Goal: Use online tool/utility: Utilize a website feature to perform a specific function

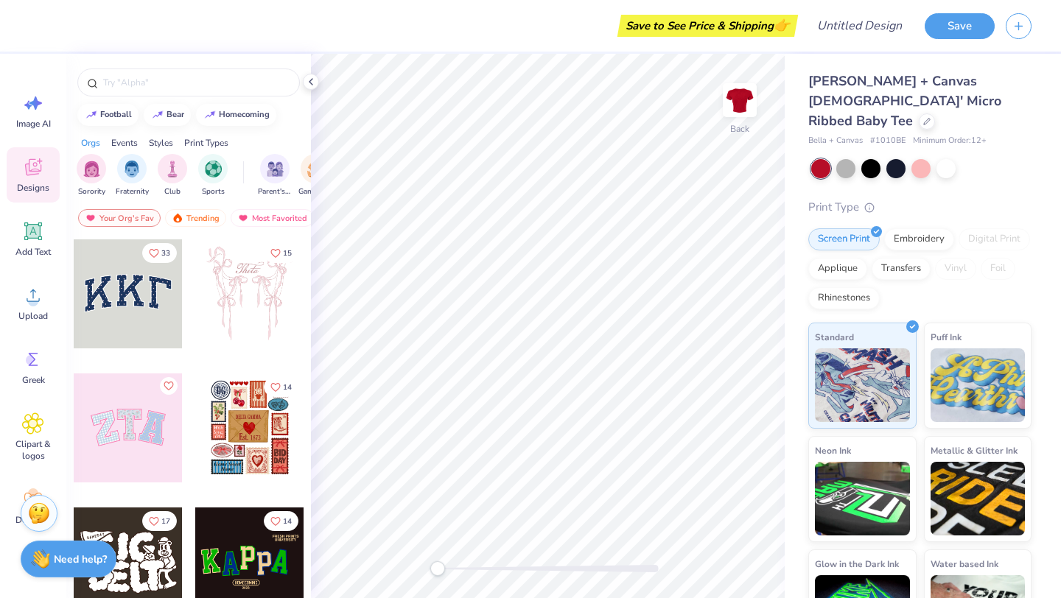
click at [231, 329] on div at bounding box center [249, 293] width 109 height 109
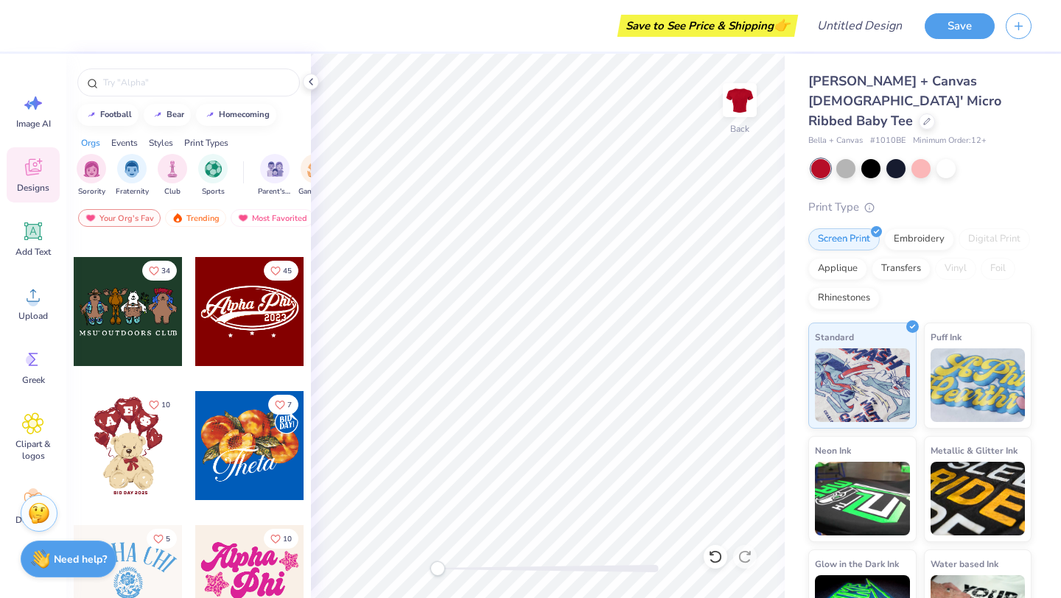
scroll to position [380, 0]
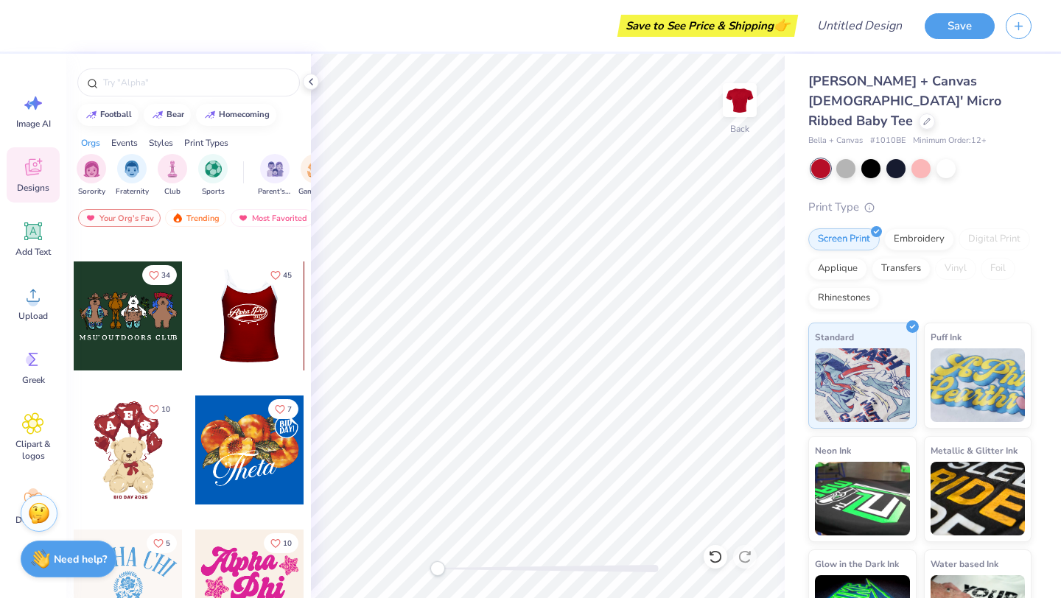
click at [251, 305] on div at bounding box center [249, 316] width 109 height 109
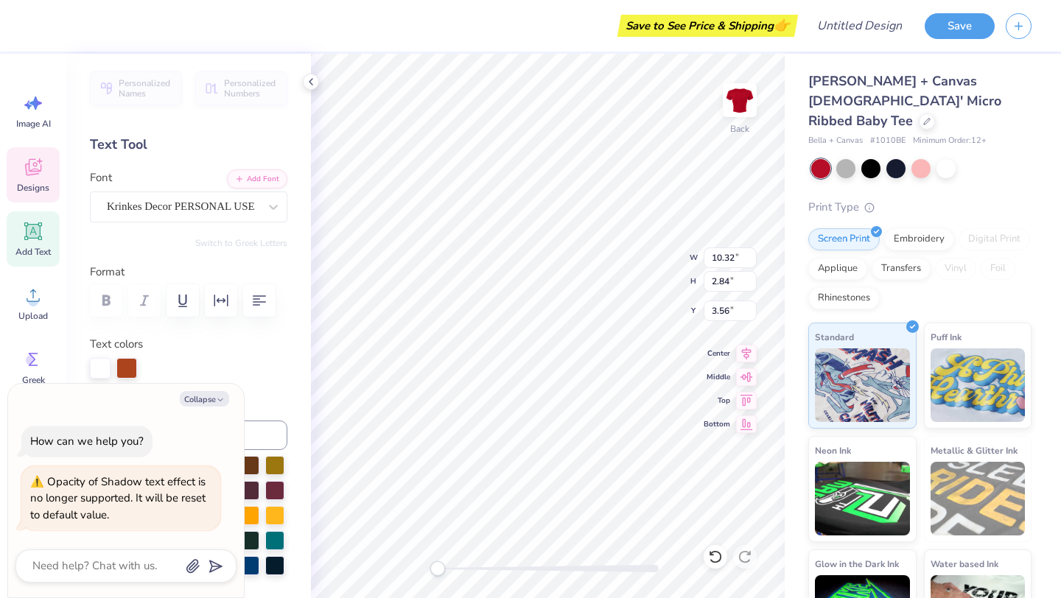
scroll to position [12, 4]
type textarea "x"
type textarea "Alpha Ph0"
type textarea "x"
type textarea "Alpha 0"
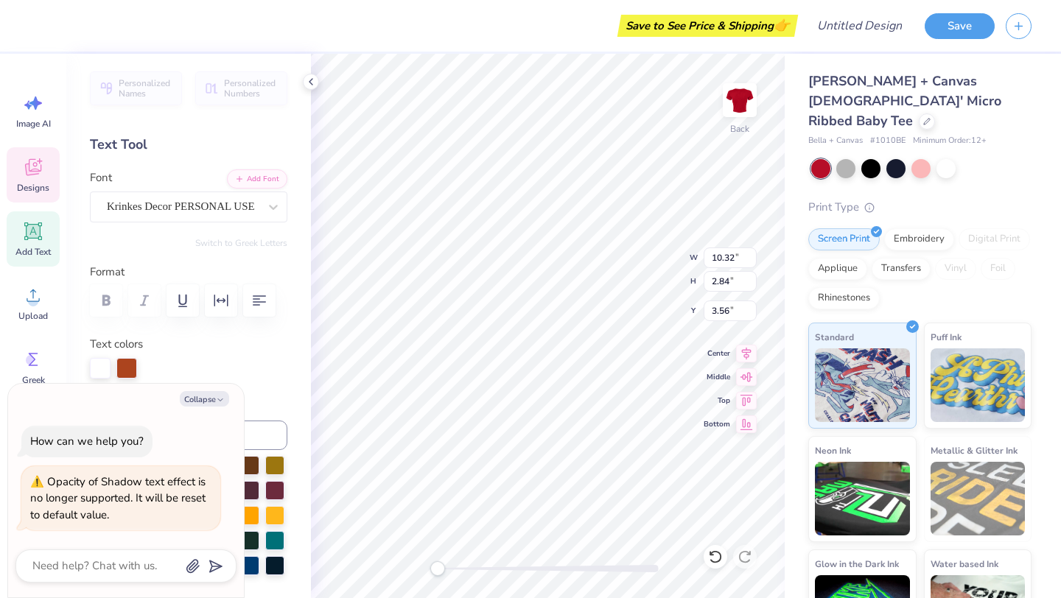
type textarea "x"
type textarea "Alph0"
type textarea "x"
type textarea "Alp0"
type textarea "x"
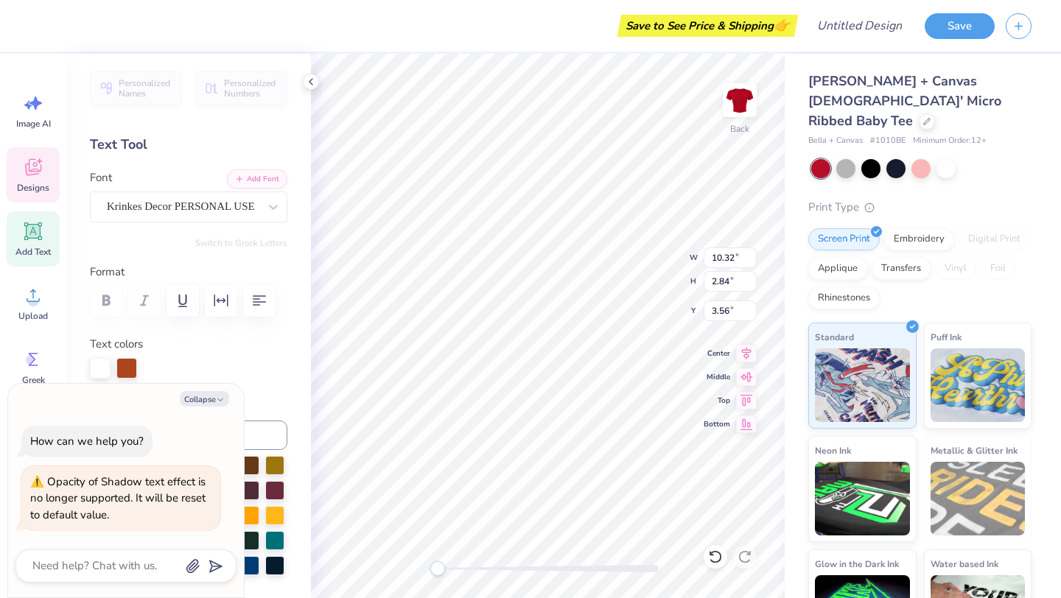
type textarea "Al0"
type textarea "x"
type textarea "A0"
type textarea "x"
type textarea "0"
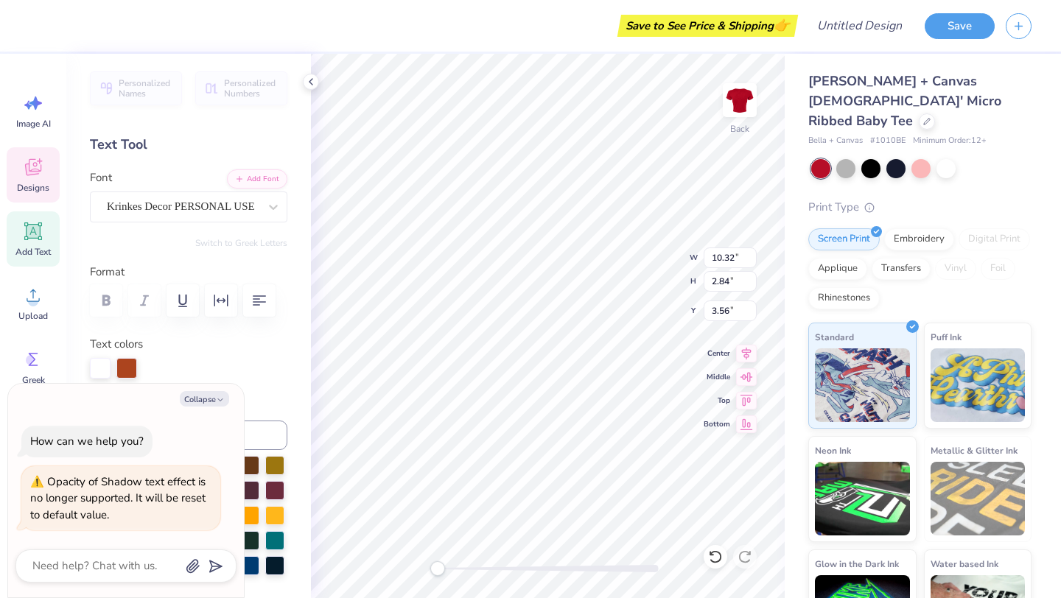
scroll to position [12, 1]
type textarea "x"
type textarea "P0"
type textarea "x"
type textarea "Pi0"
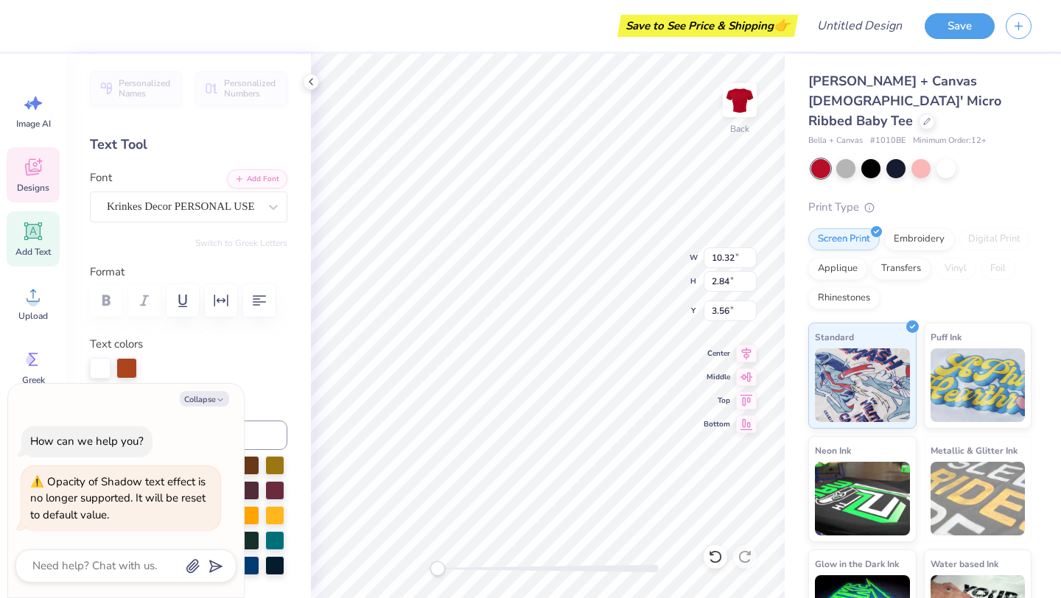
type textarea "x"
type textarea "Pic0"
type textarea "x"
type textarea "Picc0"
type textarea "x"
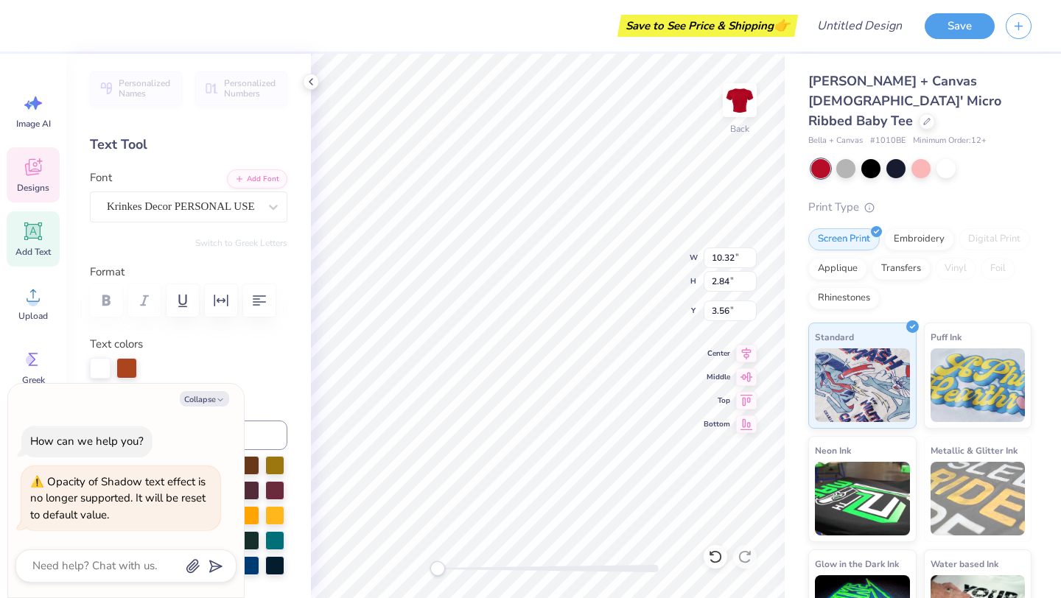
type textarea "Picco0"
type textarea "x"
type textarea "Piccol0"
type textarea "x"
type textarea "Piccolo0"
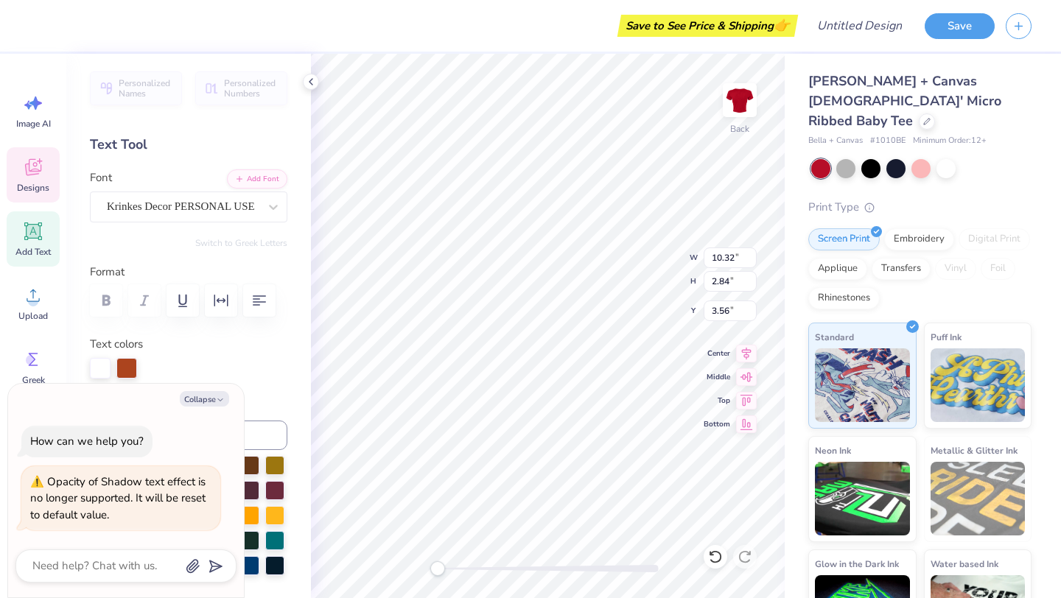
type textarea "x"
type textarea "Piccolos0"
type textarea "x"
type input "2.35"
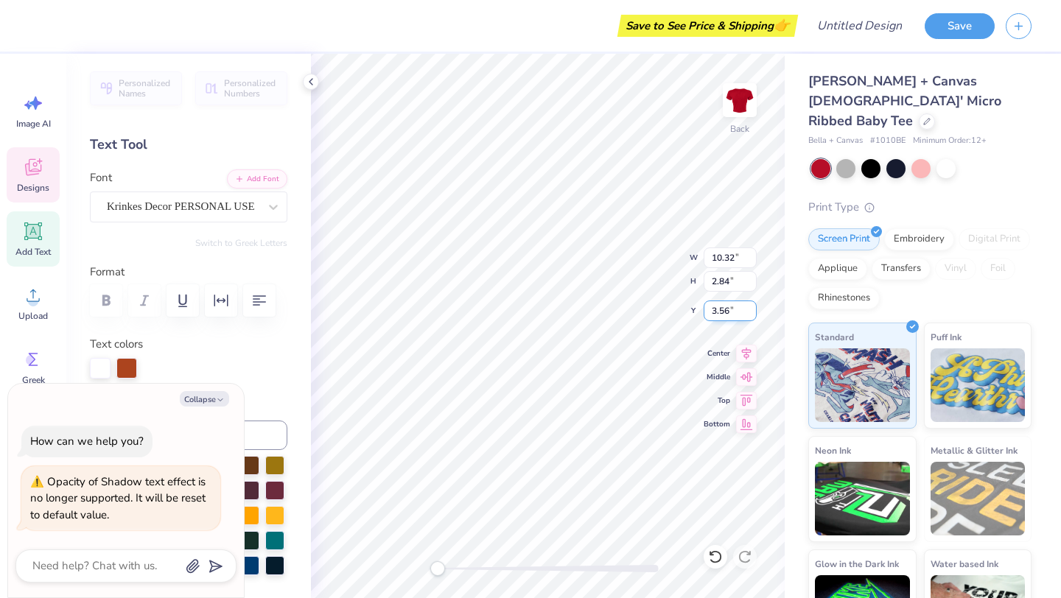
type input "0.87"
type input "5.97"
type textarea "x"
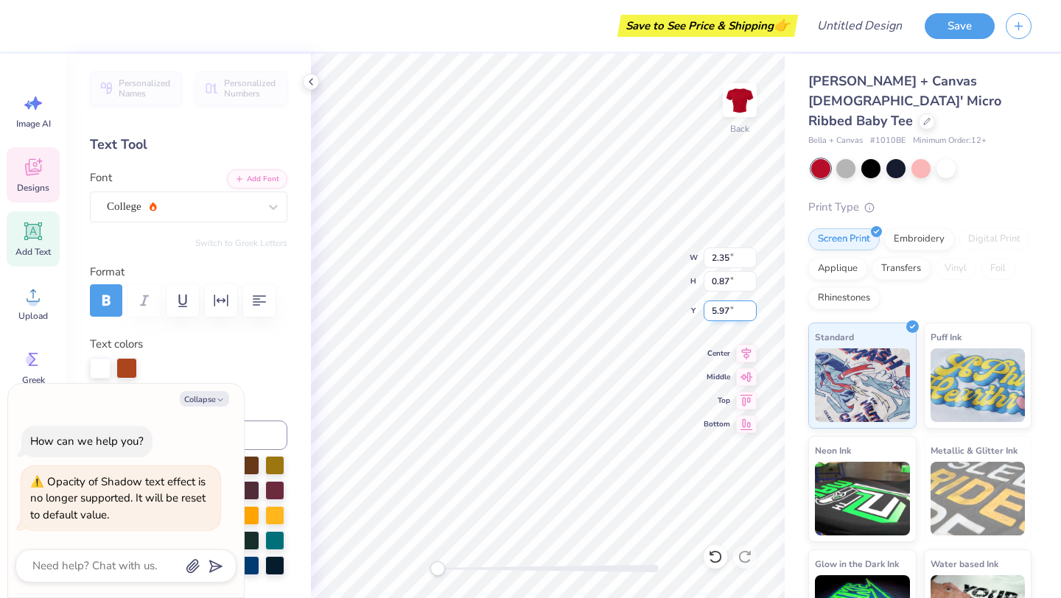
type textarea "MA"
type textarea "x"
type textarea "MAr"
type textarea "x"
type textarea "MArc"
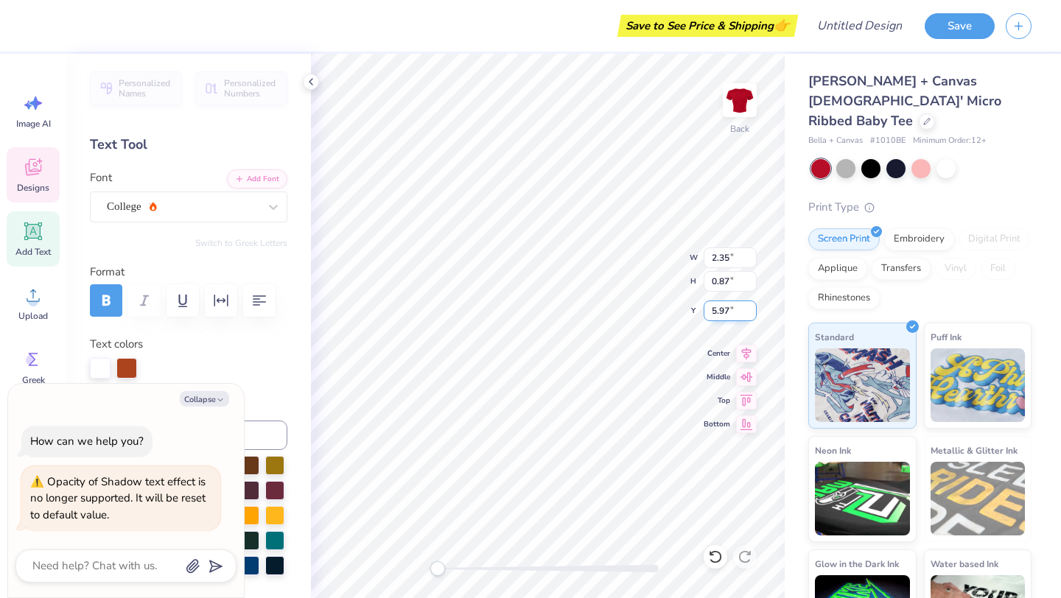
type textarea "x"
type textarea "MArch"
type textarea "x"
type textarea "MArchi"
type textarea "x"
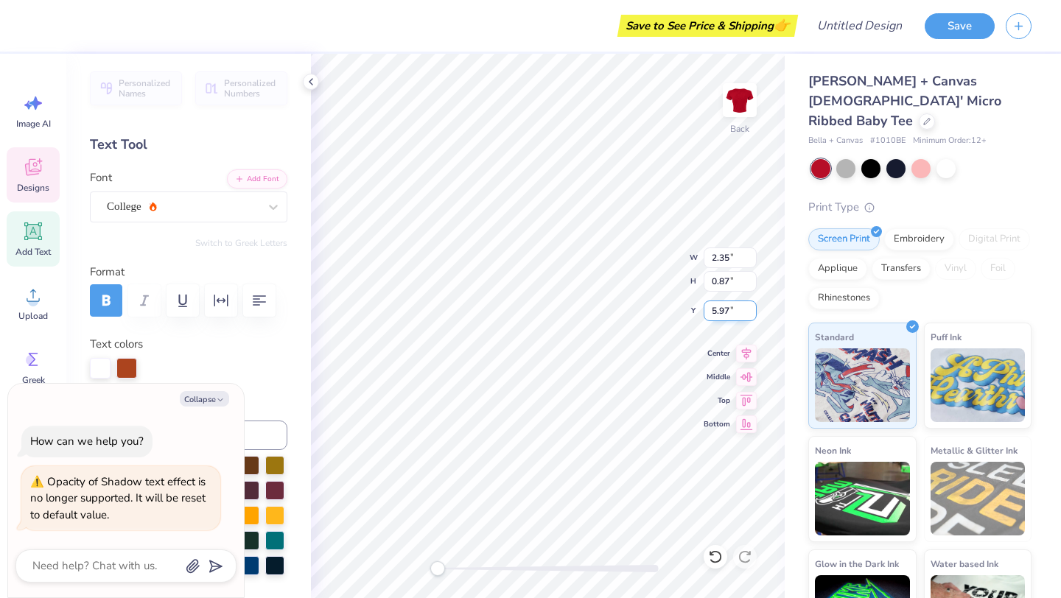
type textarea "MArchin"
type textarea "x"
type textarea "MArching"
type textarea "x"
type textarea "MArching"
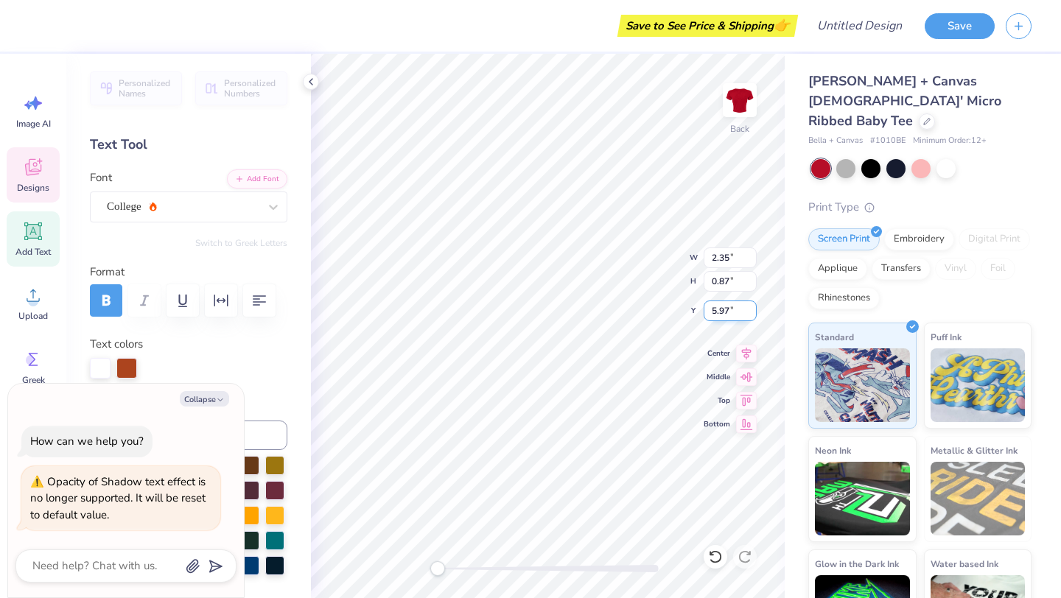
type textarea "x"
type textarea "MArching hu"
type textarea "x"
type textarea "MArching hun"
type textarea "x"
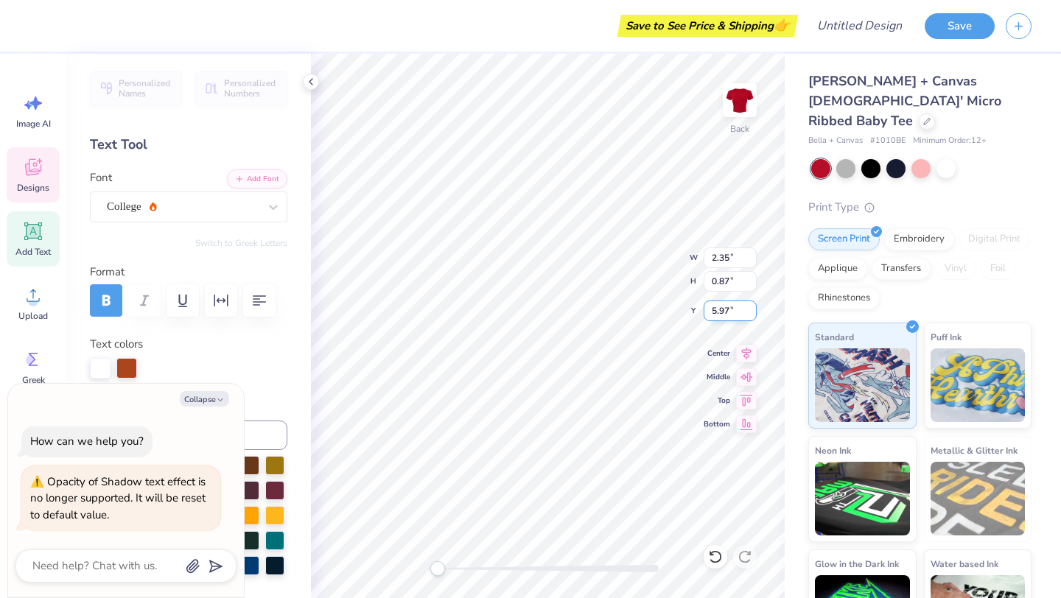
type textarea "MArching hund"
type textarea "x"
type textarea "MArching hundr"
type textarea "x"
type textarea "MArching [PERSON_NAME]"
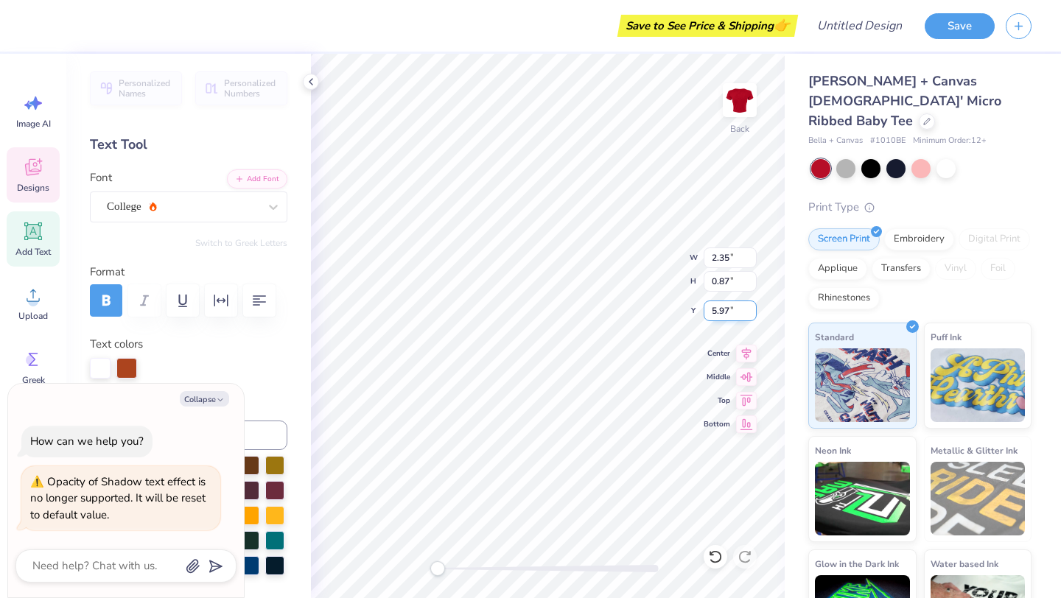
type textarea "x"
type textarea "MArching hundred"
type textarea "x"
type textarea "MArching hundred"
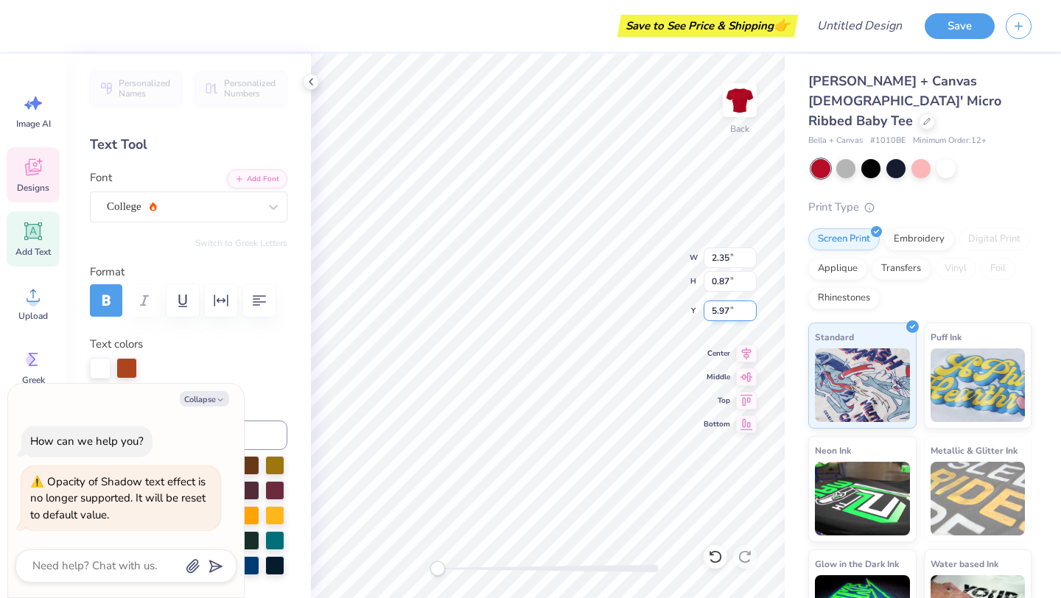
type textarea "x"
type textarea "MArching hundred 2"
type textarea "x"
type textarea "MArching hundred 202"
type textarea "x"
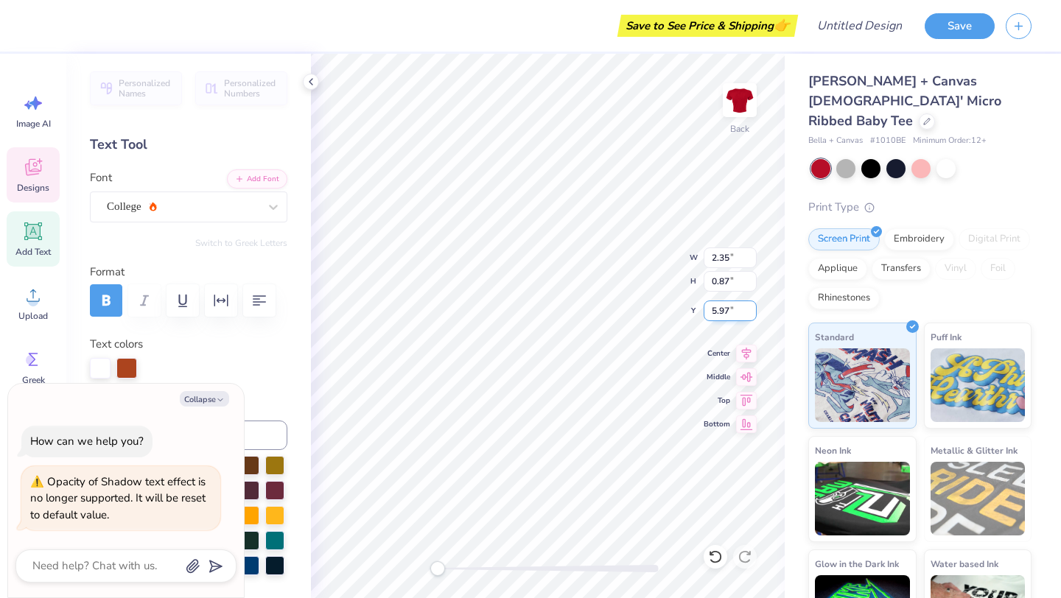
type textarea "MArching hundred 2024"
type textarea "x"
type textarea "MArching hundred 202"
type textarea "x"
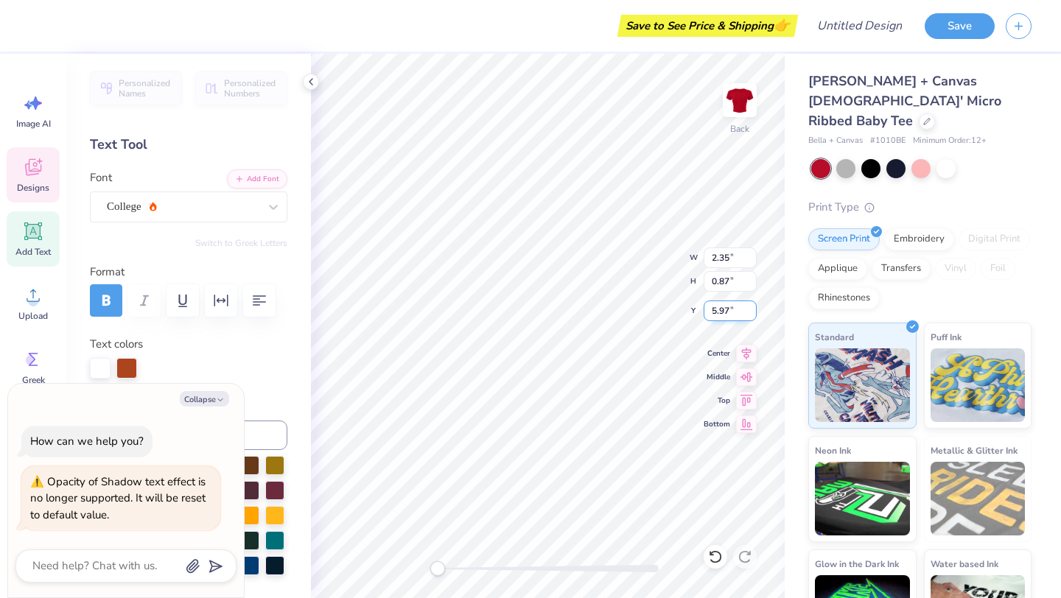
type textarea "MArching hundred 2025"
type textarea "x"
type textarea "M"
type textarea "x"
